Goal: Task Accomplishment & Management: Manage account settings

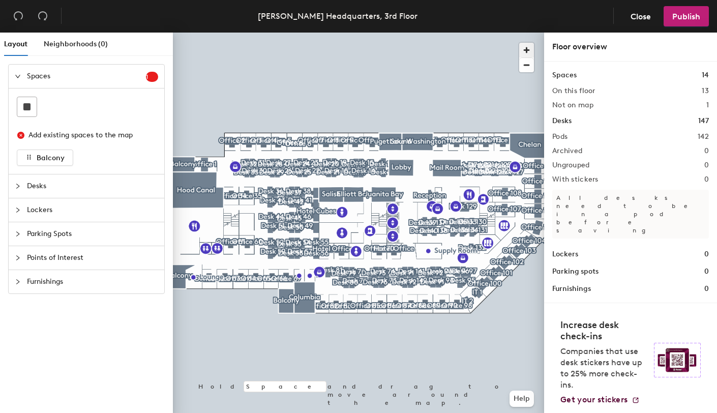
click at [530, 49] on span "button" at bounding box center [526, 50] width 15 height 15
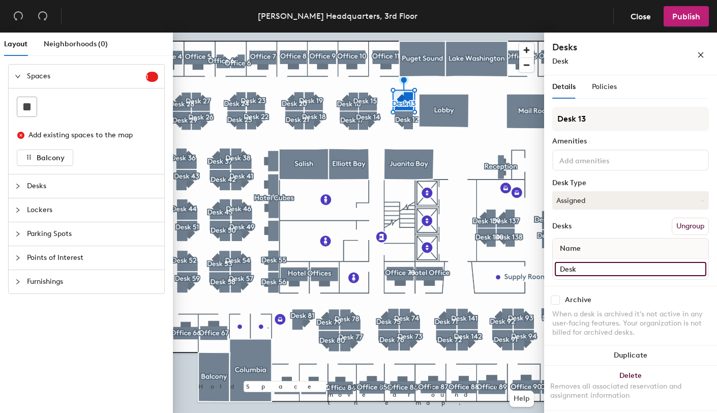
click at [573, 268] on input "Desk" at bounding box center [631, 269] width 152 height 14
type input "[PERSON_NAME]"
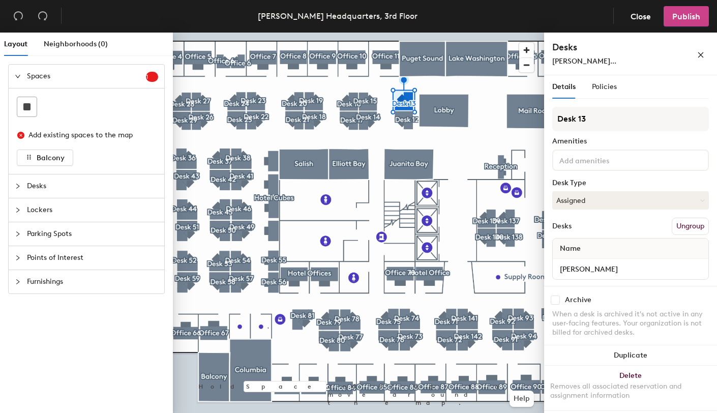
click at [688, 21] on button "Publish" at bounding box center [686, 16] width 45 height 20
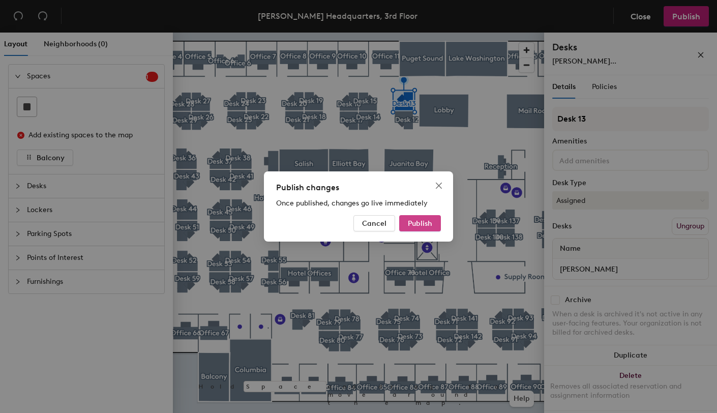
click at [432, 221] on button "Publish" at bounding box center [420, 223] width 42 height 16
